Goal: Task Accomplishment & Management: Use online tool/utility

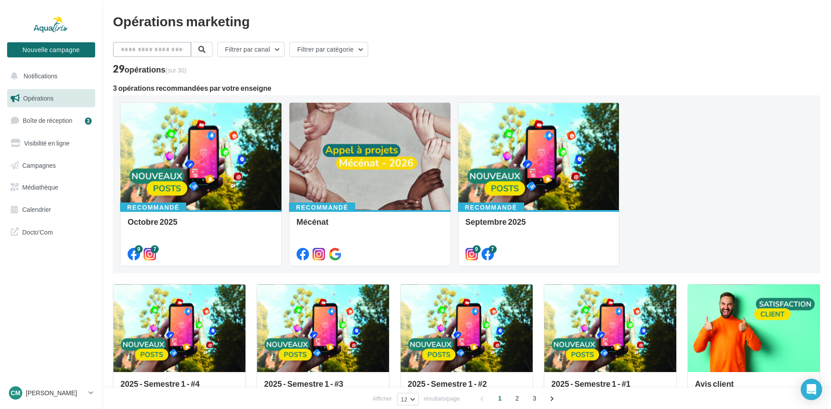
click at [163, 48] on input "text" at bounding box center [152, 49] width 78 height 15
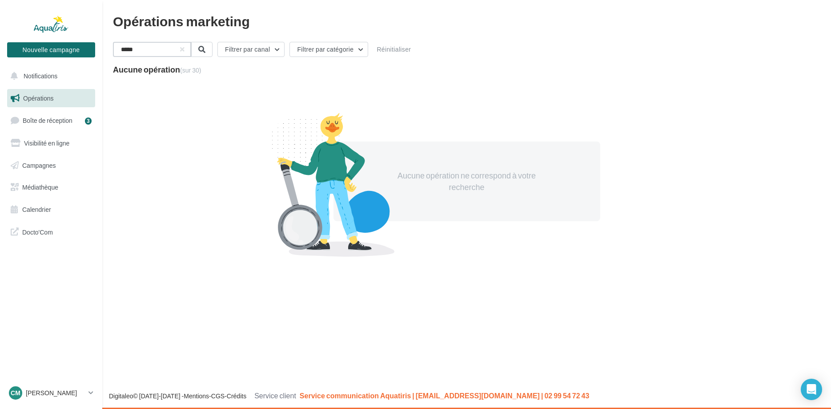
drag, startPoint x: 158, startPoint y: 54, endPoint x: 102, endPoint y: 53, distance: 56.0
click at [113, 53] on input "*****" at bounding box center [152, 49] width 78 height 15
type input "*****"
click at [183, 48] on button "button" at bounding box center [182, 50] width 4 height 4
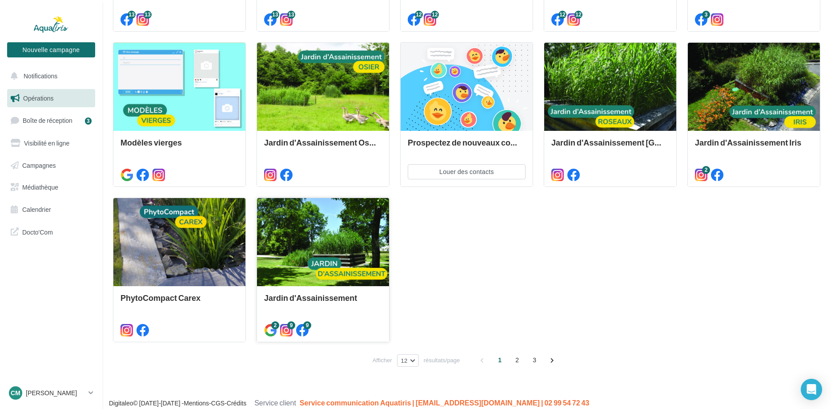
scroll to position [403, 0]
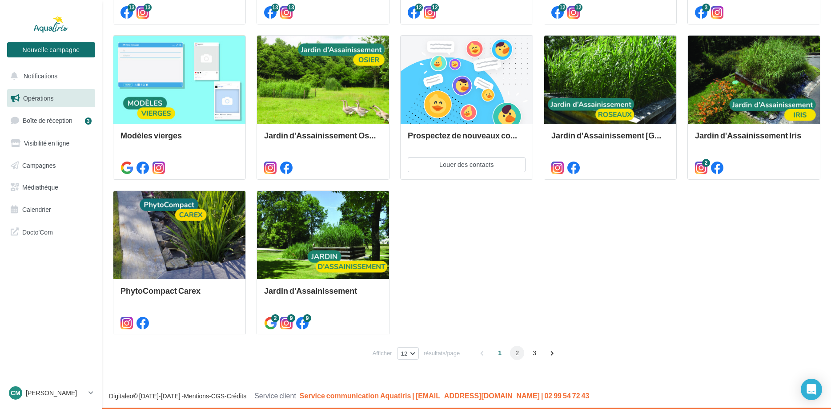
click at [512, 354] on span "2" at bounding box center [517, 352] width 14 height 14
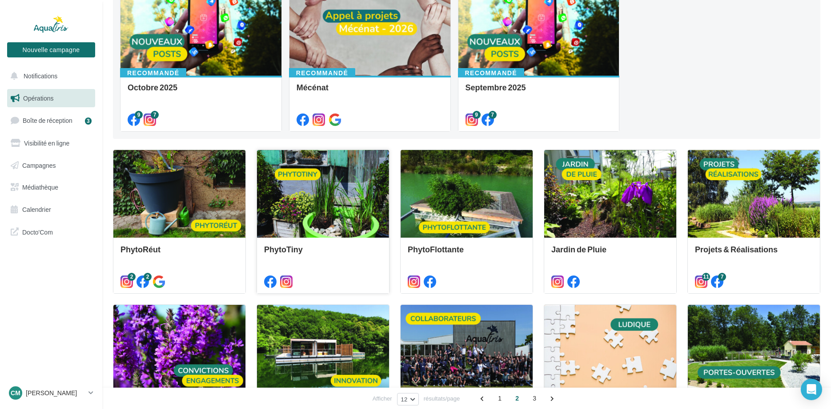
scroll to position [112, 0]
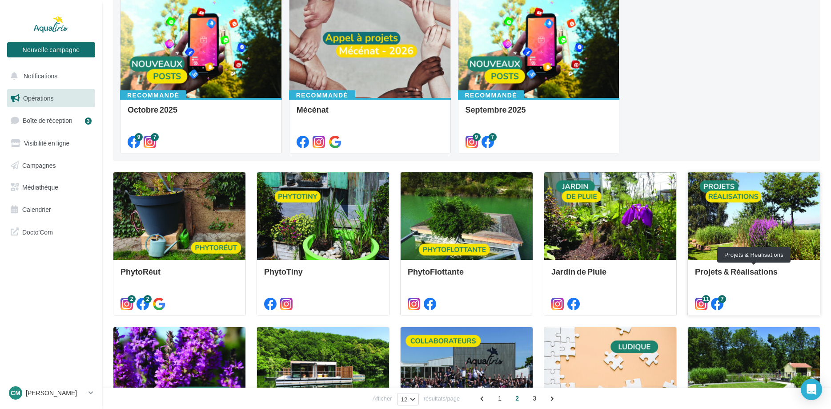
click at [727, 271] on div "Projets & Réalisations" at bounding box center [754, 276] width 118 height 18
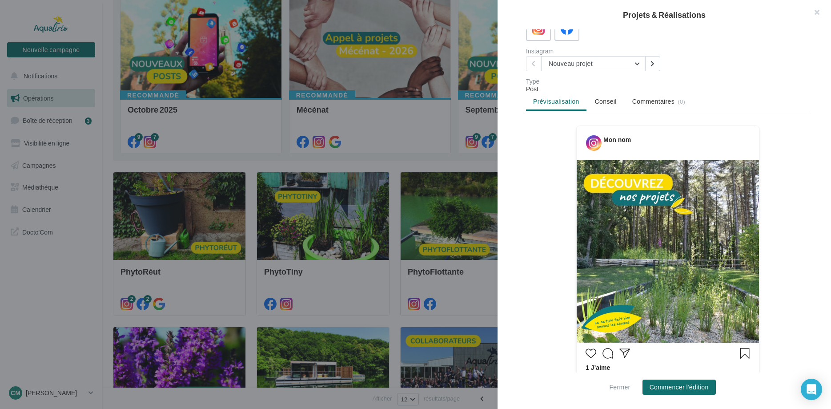
scroll to position [0, 0]
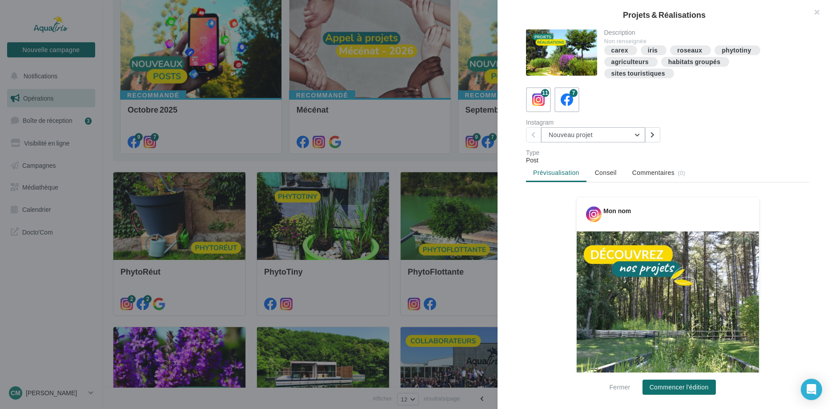
click at [634, 135] on button "Nouveau projet" at bounding box center [593, 134] width 104 height 15
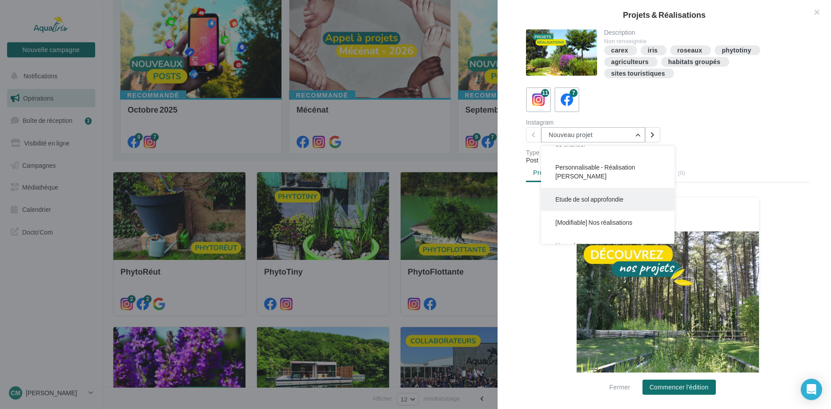
scroll to position [91, 0]
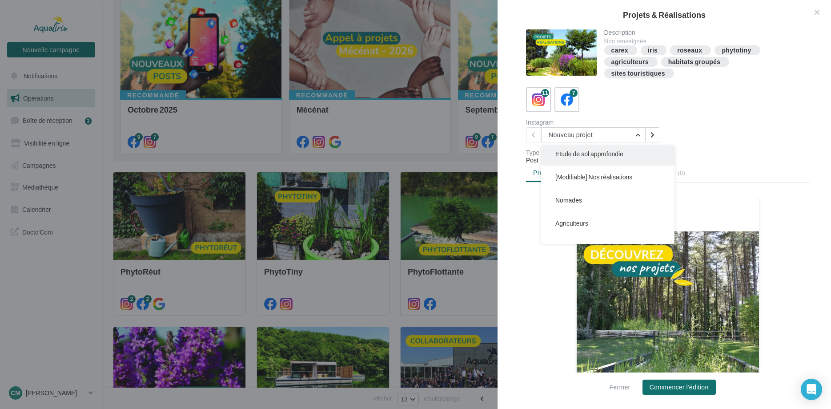
click at [609, 155] on span "Etude de sol approfondie" at bounding box center [589, 154] width 68 height 8
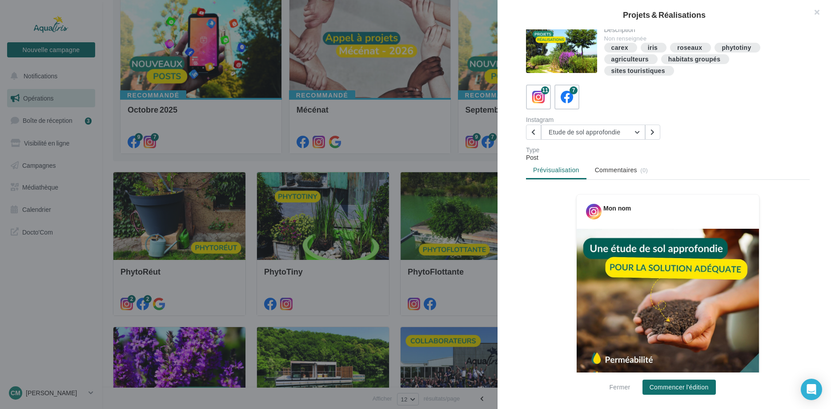
scroll to position [0, 0]
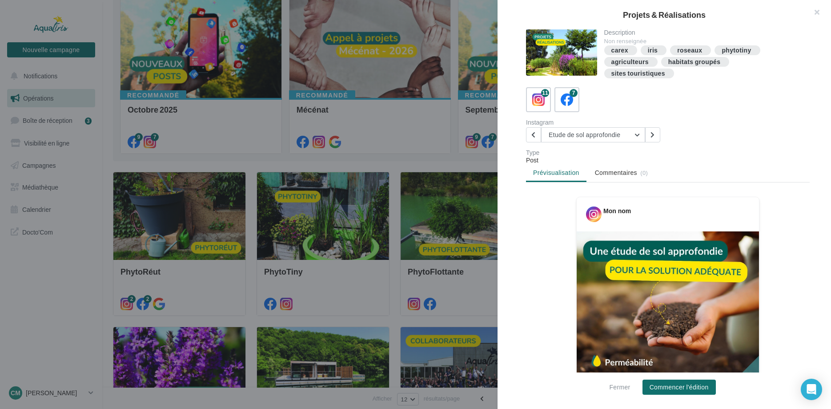
click at [383, 158] on div "Projets & Réalisations Description Non renseignée carex iris roseaux phytotiny …" at bounding box center [415, 204] width 831 height 409
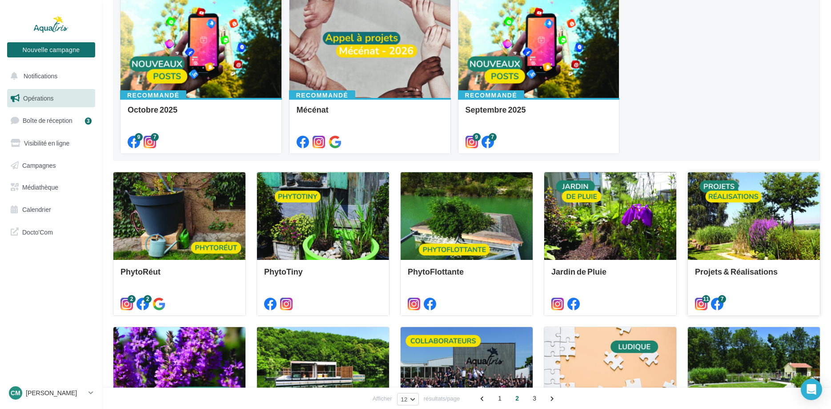
click at [727, 232] on div at bounding box center [754, 216] width 132 height 89
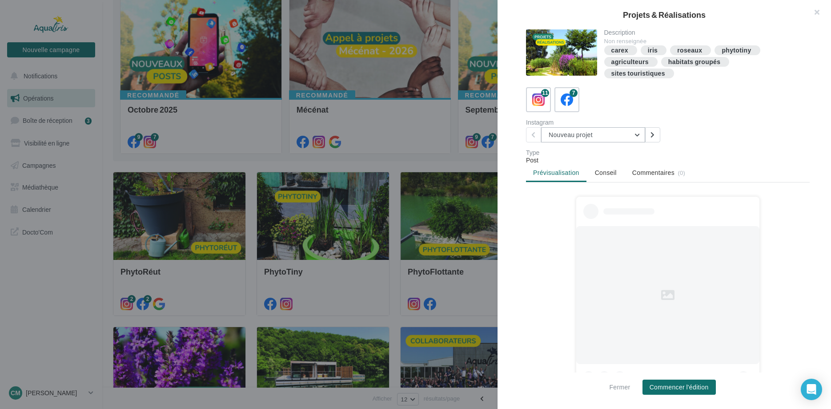
click at [641, 134] on button "Nouveau projet" at bounding box center [593, 134] width 104 height 15
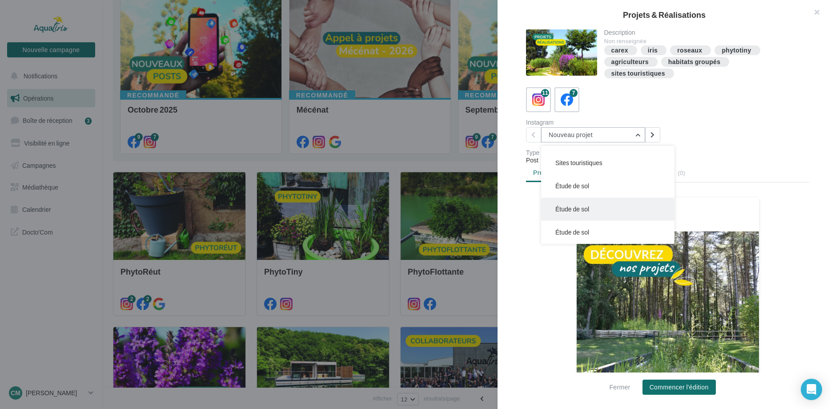
scroll to position [45, 0]
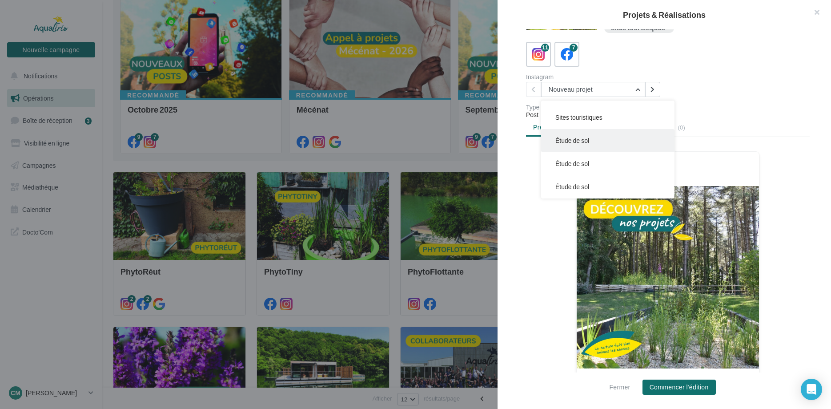
click at [577, 140] on span "Étude de sol" at bounding box center [572, 140] width 34 height 8
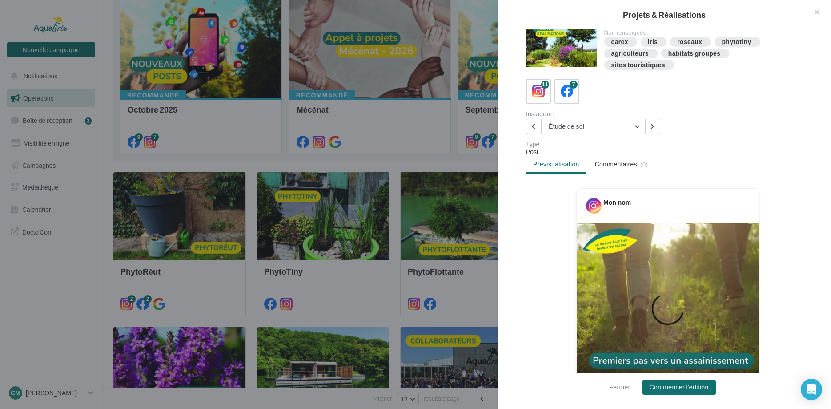
scroll to position [0, 0]
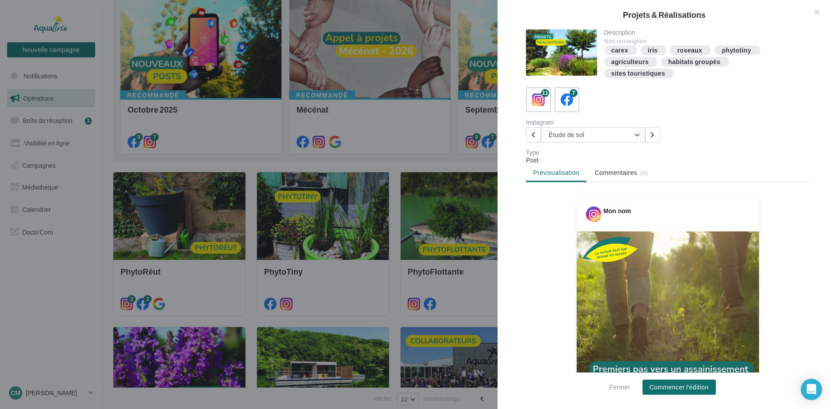
click at [386, 158] on div "Projets & Réalisations Description Non renseignée carex iris roseaux phytotiny …" at bounding box center [415, 204] width 831 height 409
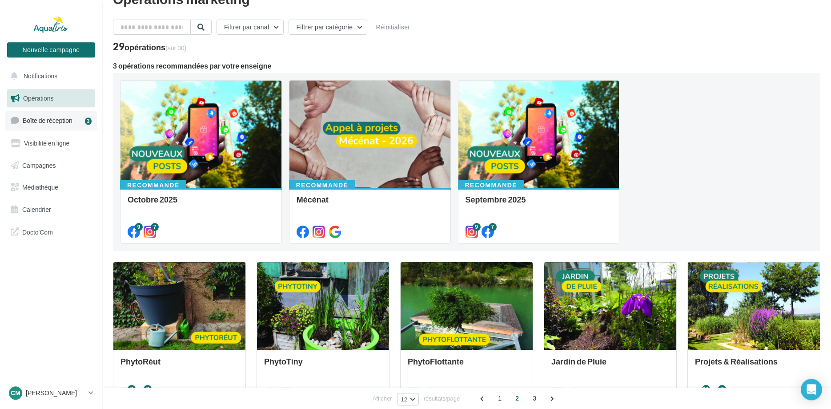
scroll to position [21, 0]
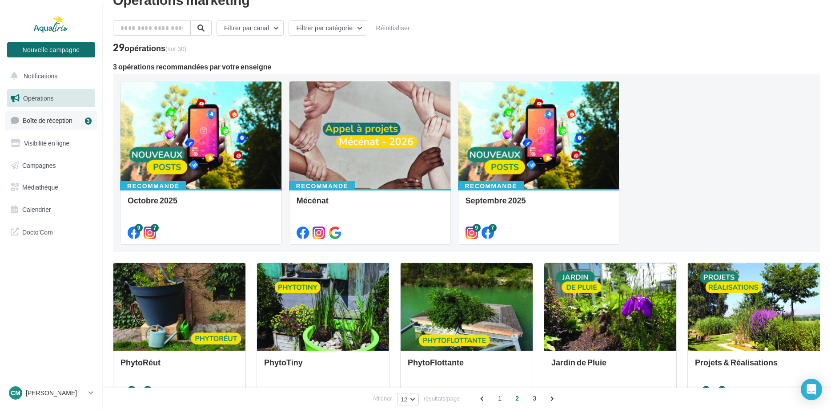
click at [57, 125] on link "Boîte de réception 3" at bounding box center [51, 120] width 92 height 19
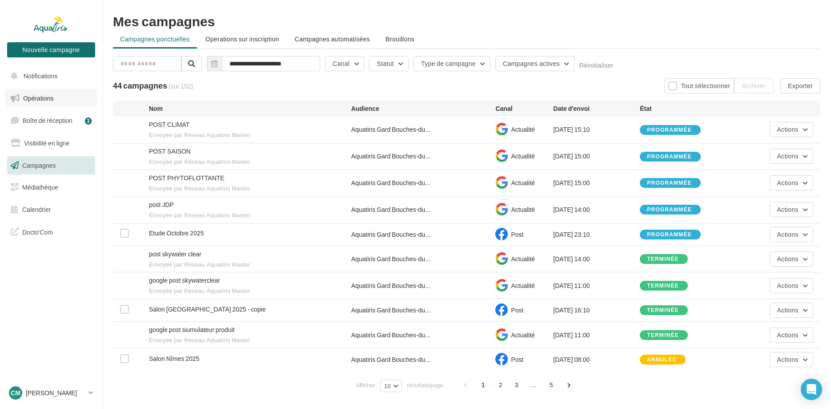
click at [44, 102] on link "Opérations" at bounding box center [51, 98] width 92 height 19
